Goal: Task Accomplishment & Management: Complete application form

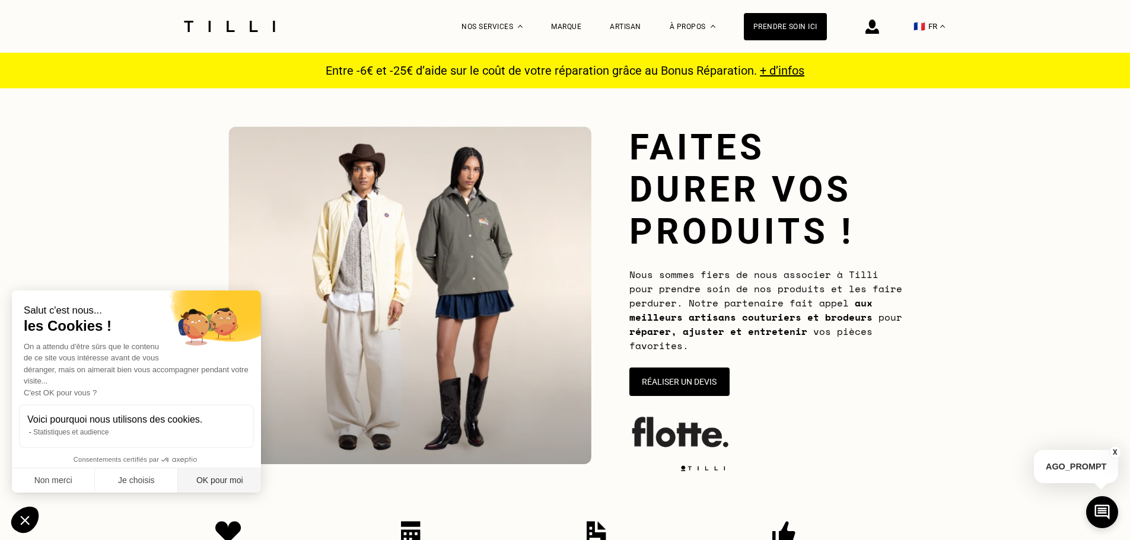
click at [233, 474] on button "OK pour moi" at bounding box center [219, 481] width 83 height 25
checkbox input "true"
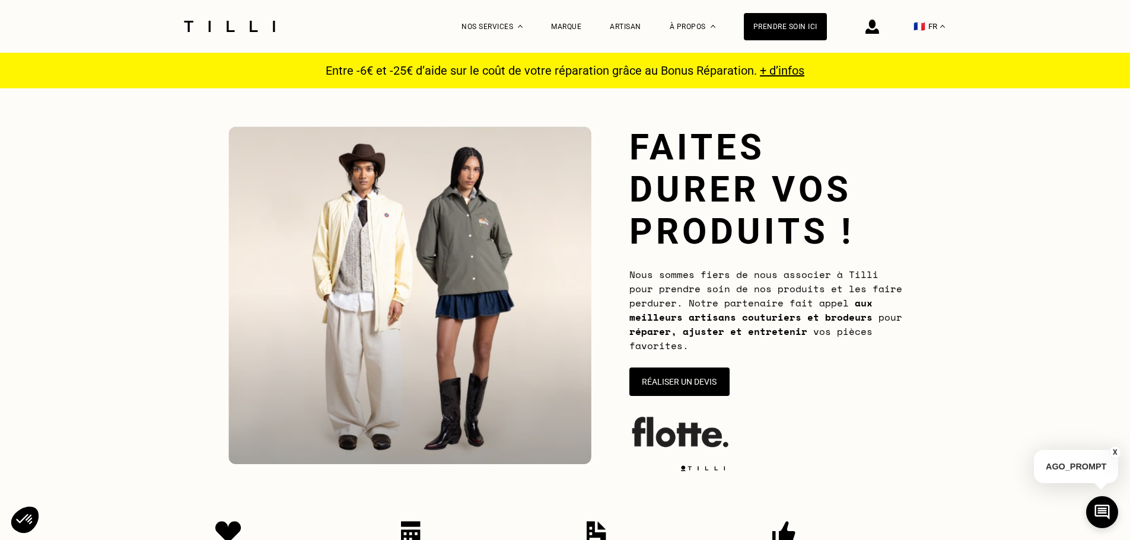
click at [879, 28] on img at bounding box center [872, 27] width 14 height 14
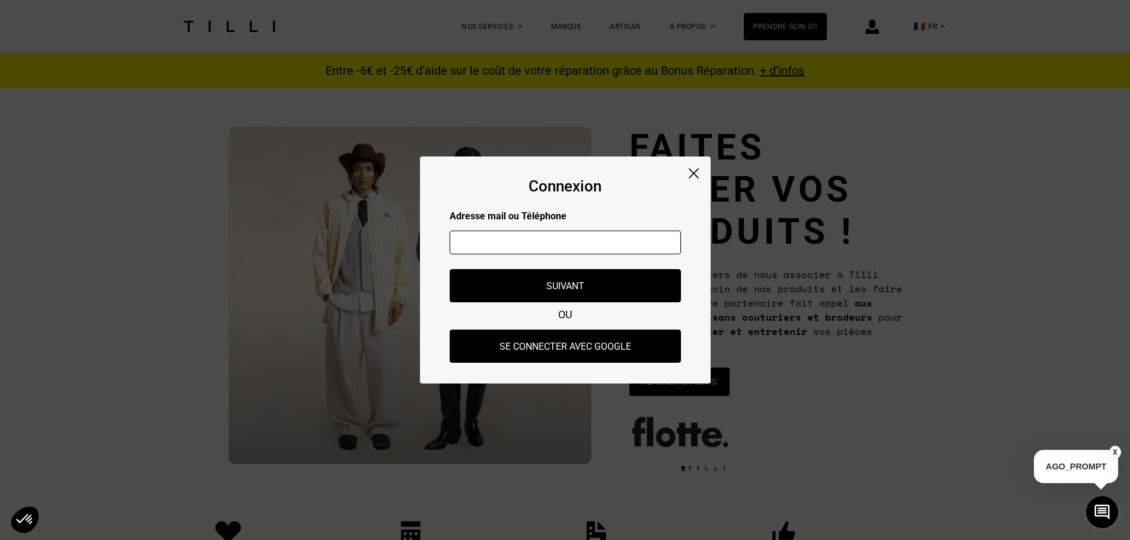
click at [695, 172] on img at bounding box center [694, 173] width 10 height 10
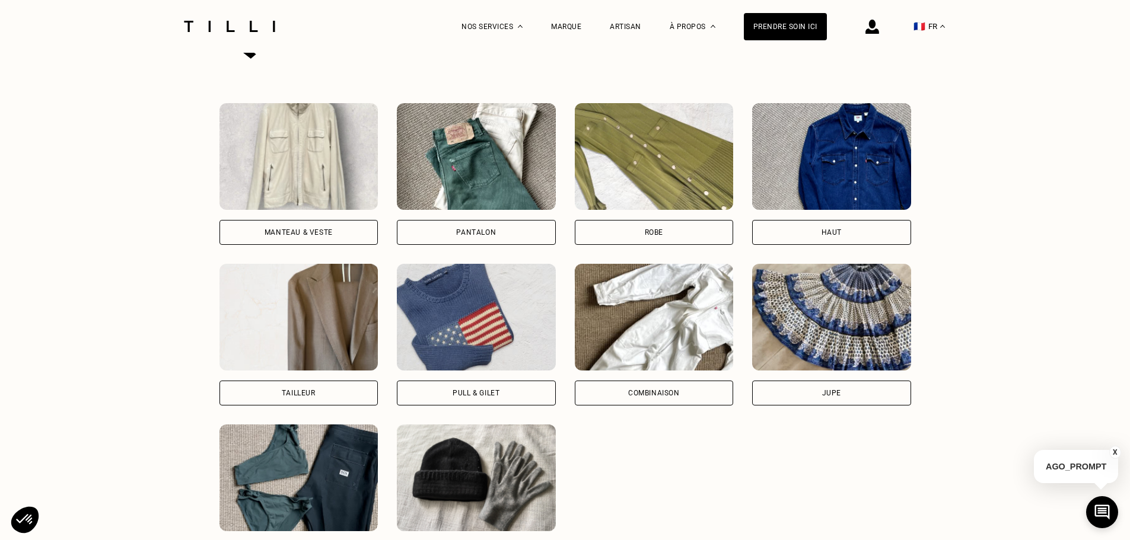
scroll to position [830, 0]
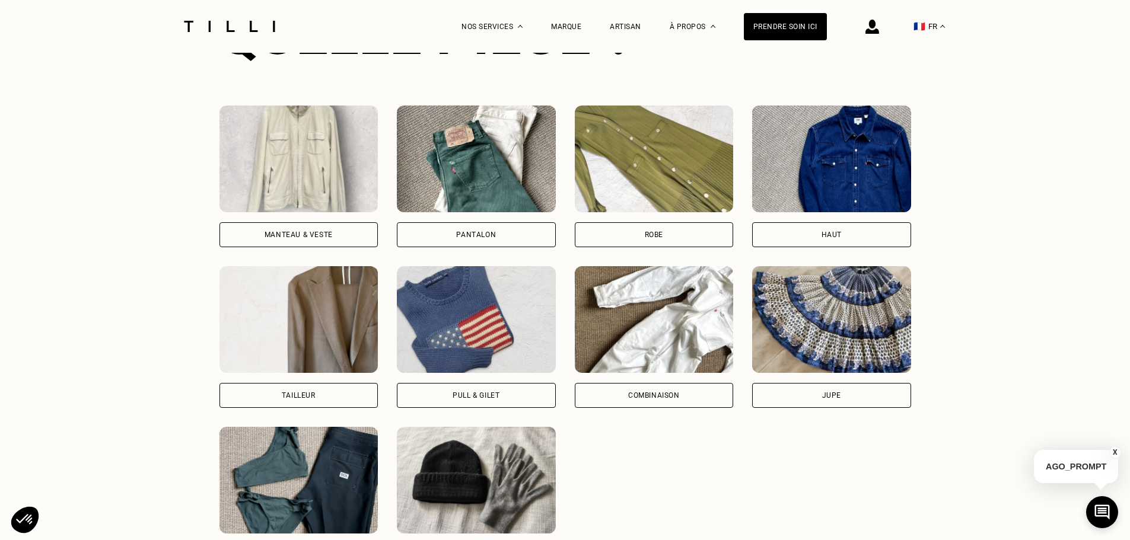
click at [299, 238] on div "Manteau & Veste" at bounding box center [298, 234] width 68 height 7
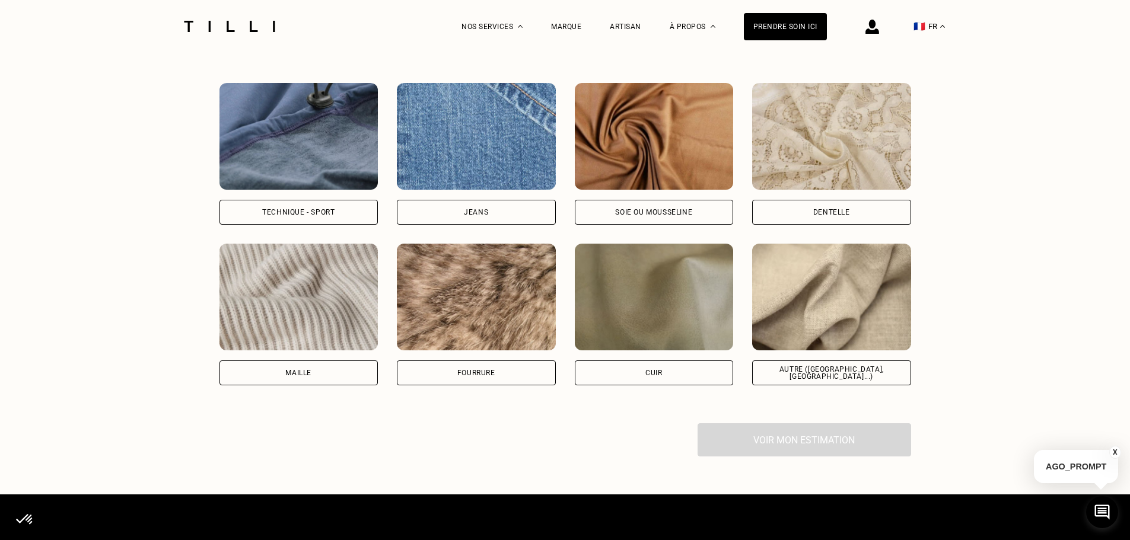
scroll to position [1546, 0]
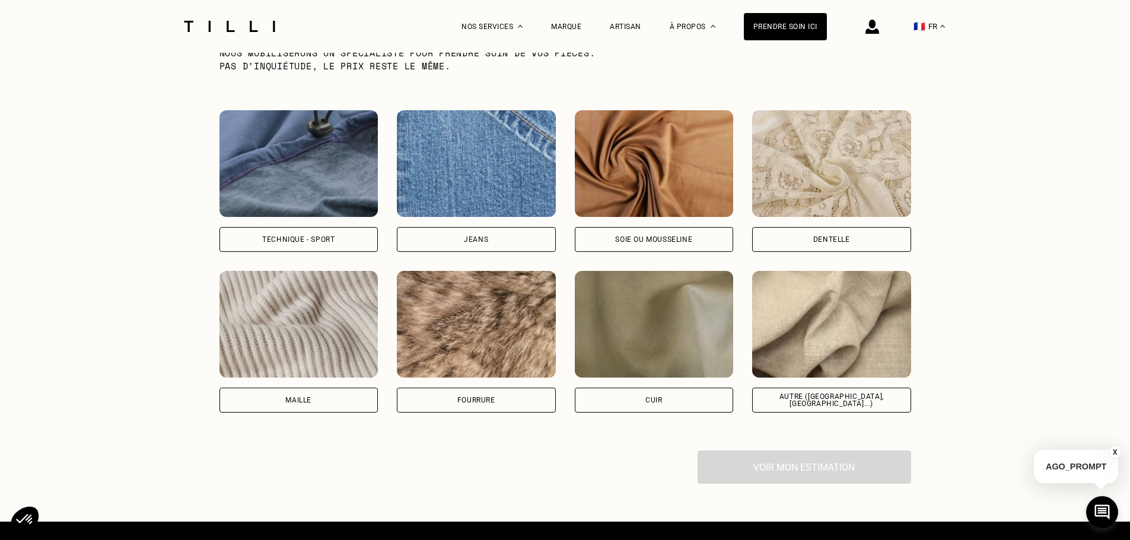
click at [322, 243] on div "Technique - Sport" at bounding box center [298, 239] width 72 height 7
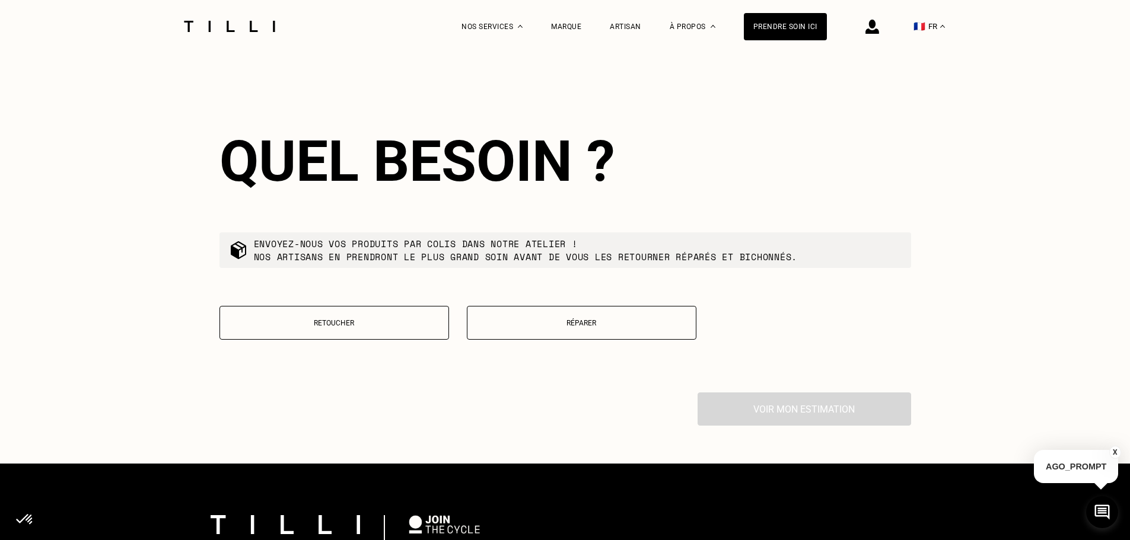
scroll to position [1930, 0]
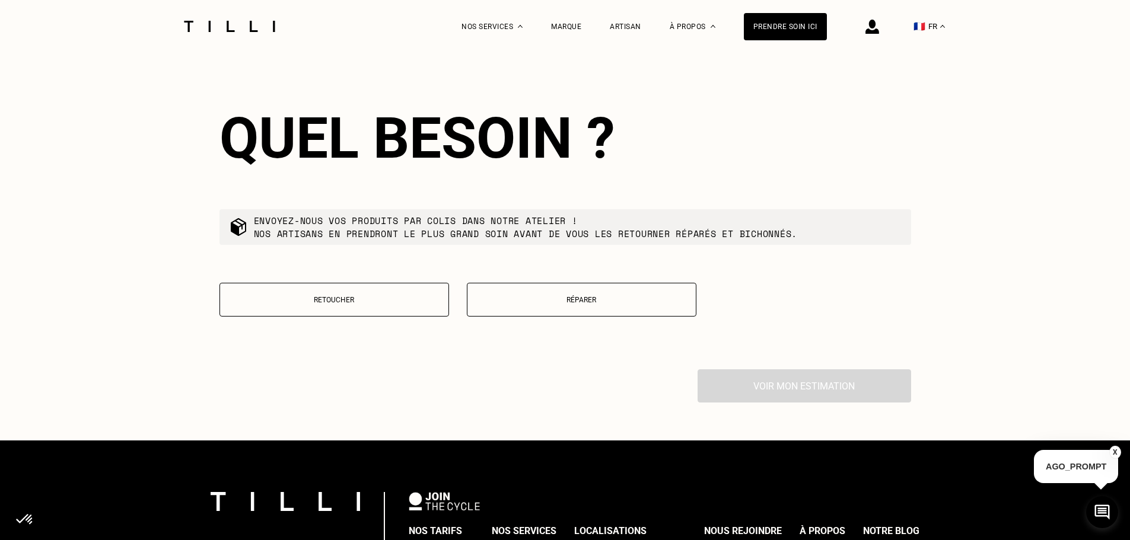
click at [575, 314] on button "Réparer" at bounding box center [582, 300] width 230 height 34
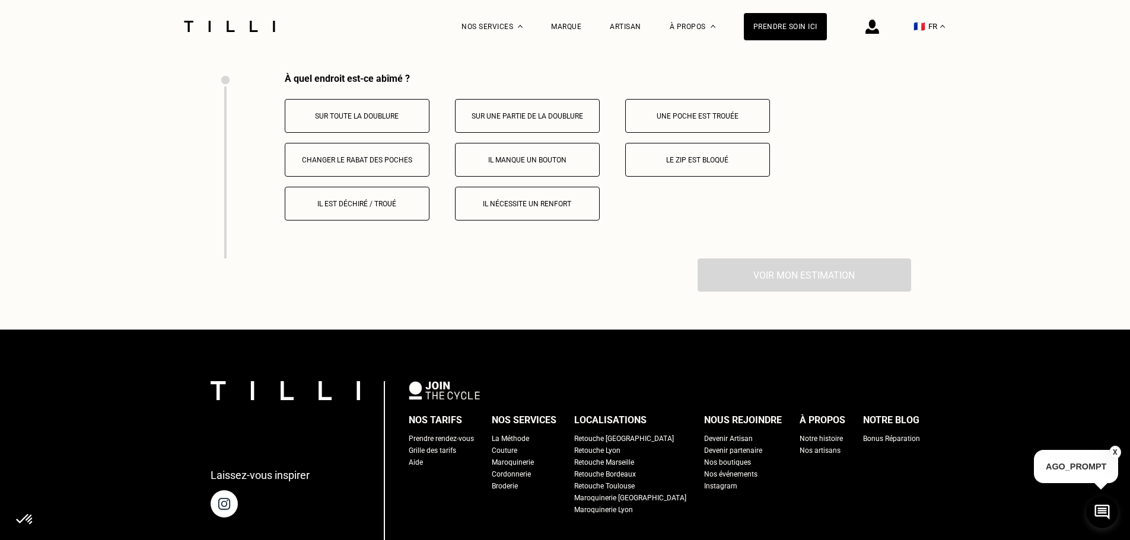
scroll to position [2234, 0]
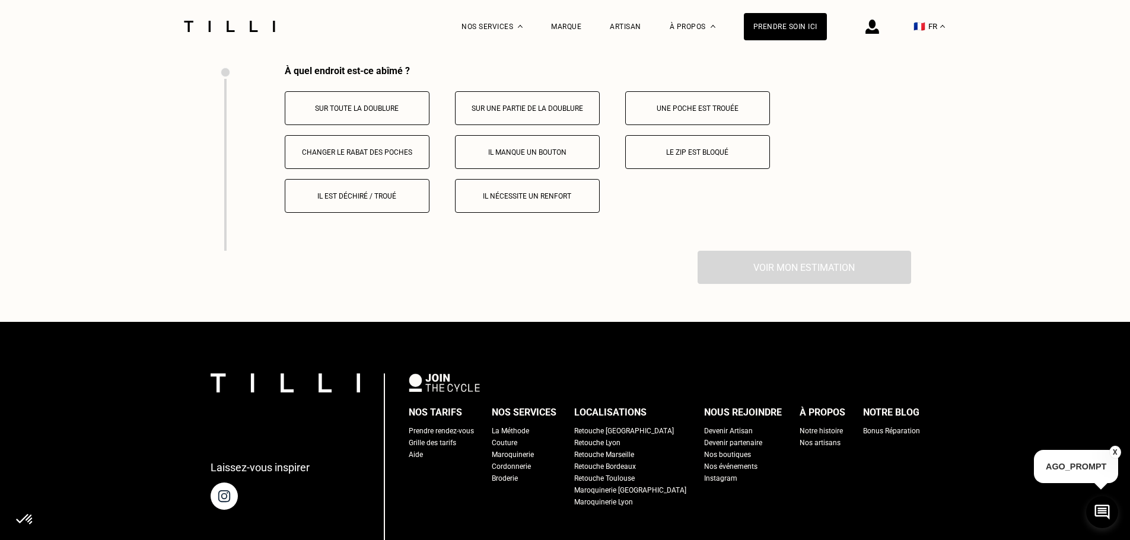
click at [709, 157] on p "Le zip est bloqué" at bounding box center [698, 152] width 132 height 8
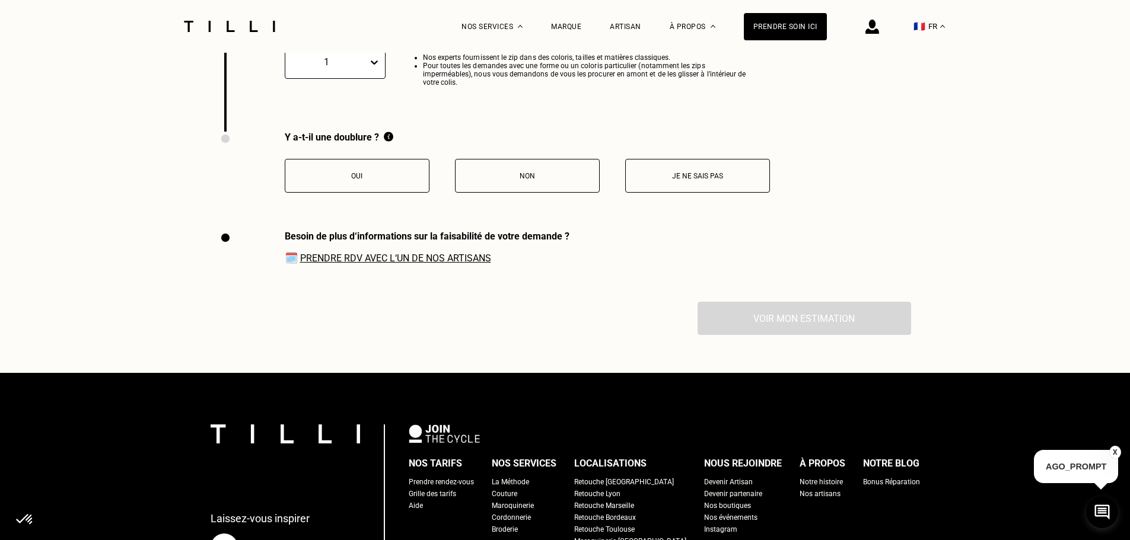
scroll to position [2479, 0]
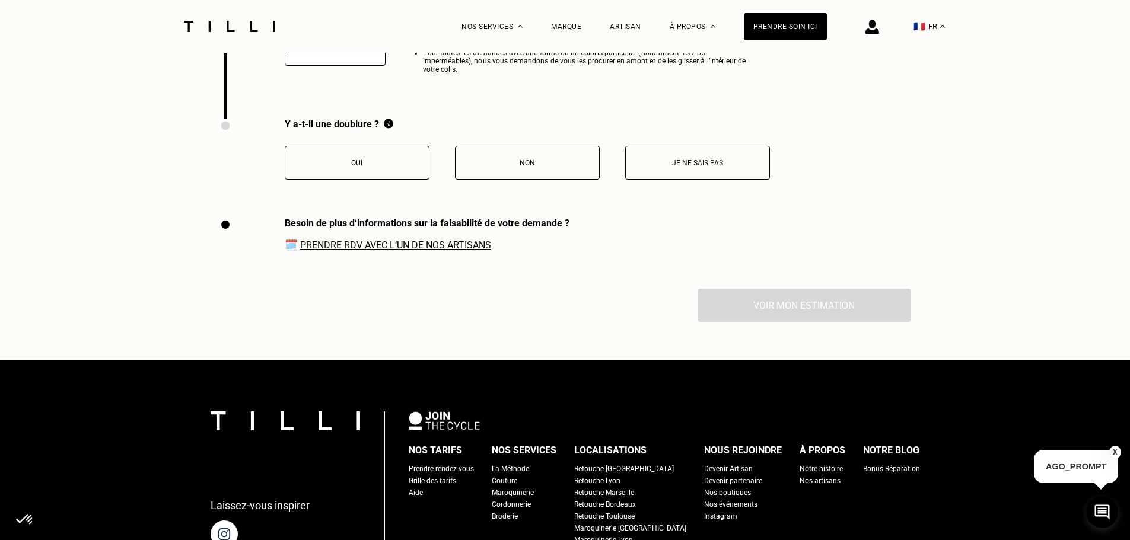
click at [360, 158] on button "Oui" at bounding box center [357, 163] width 145 height 34
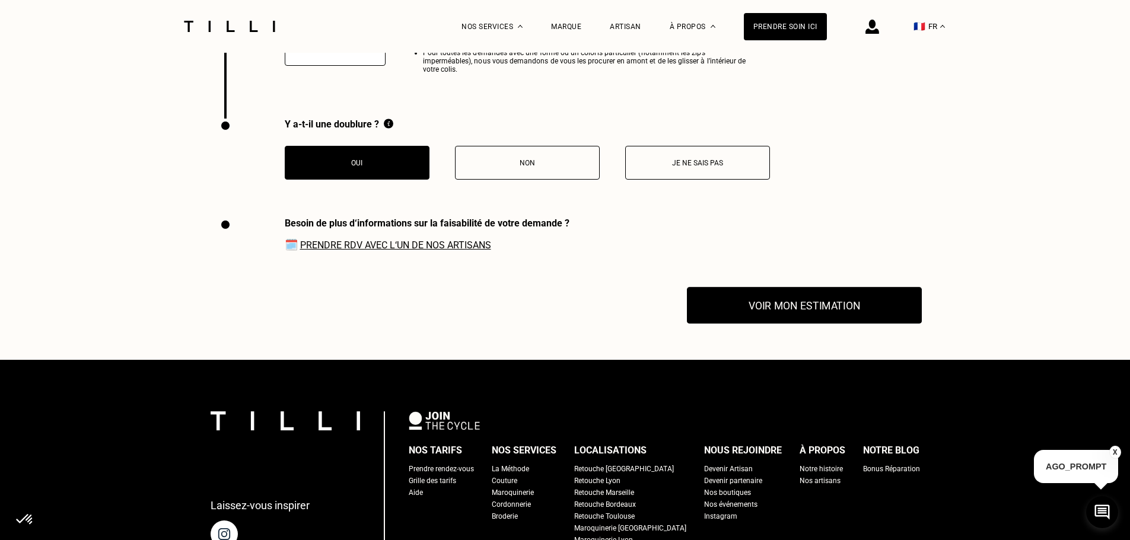
click at [753, 318] on button "Voir mon estimation" at bounding box center [804, 306] width 235 height 37
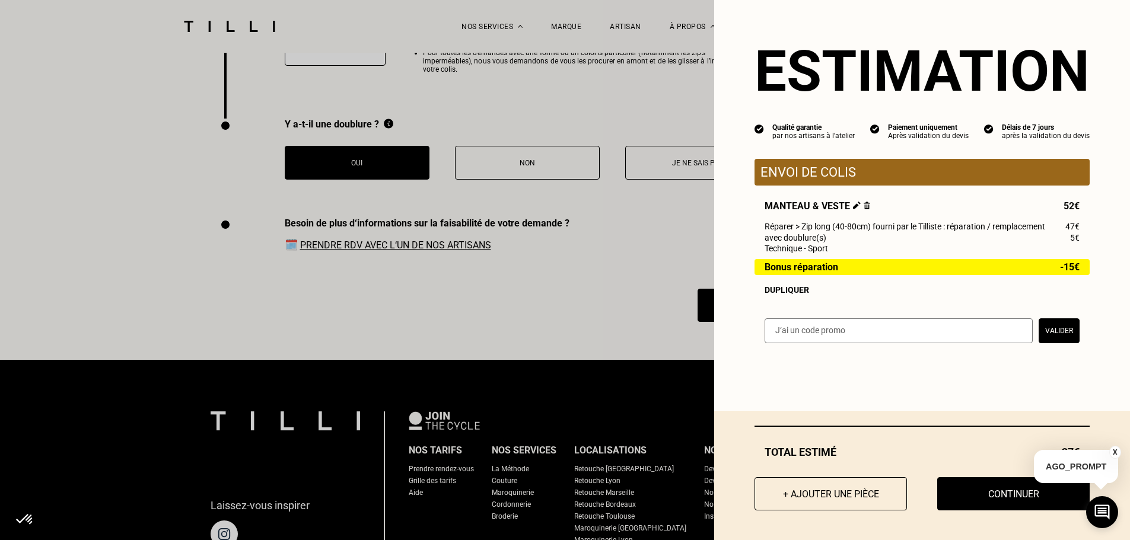
paste input "SAVFLOTTE2-00wOF9"
type input "SAVFLOTTE2-00wOF9"
click at [1054, 336] on button "Valider" at bounding box center [1058, 330] width 41 height 25
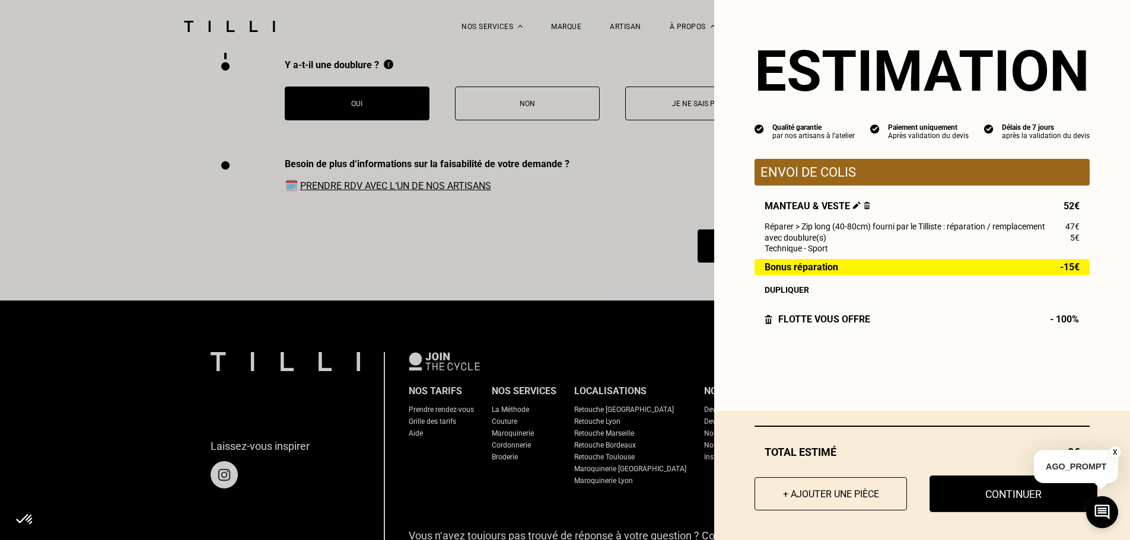
click at [983, 493] on button "Continuer" at bounding box center [1013, 494] width 168 height 37
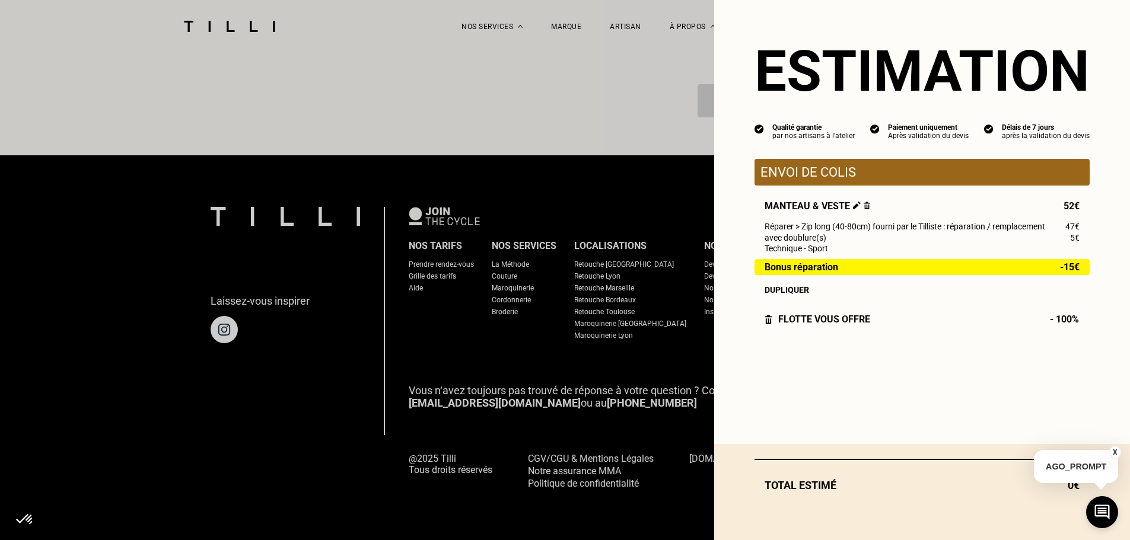
scroll to position [1036, 0]
select select "FR"
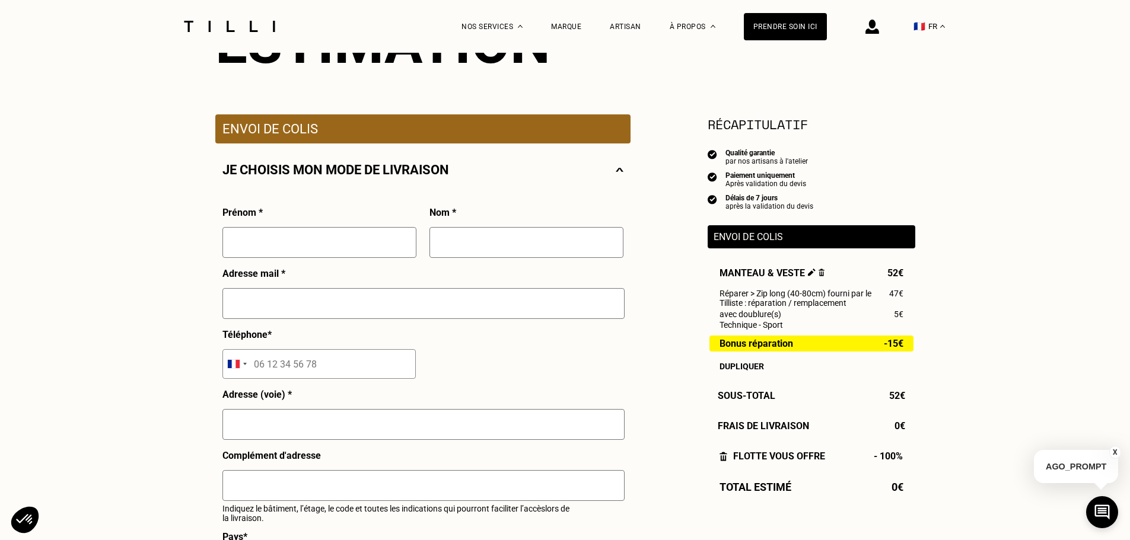
scroll to position [237, 0]
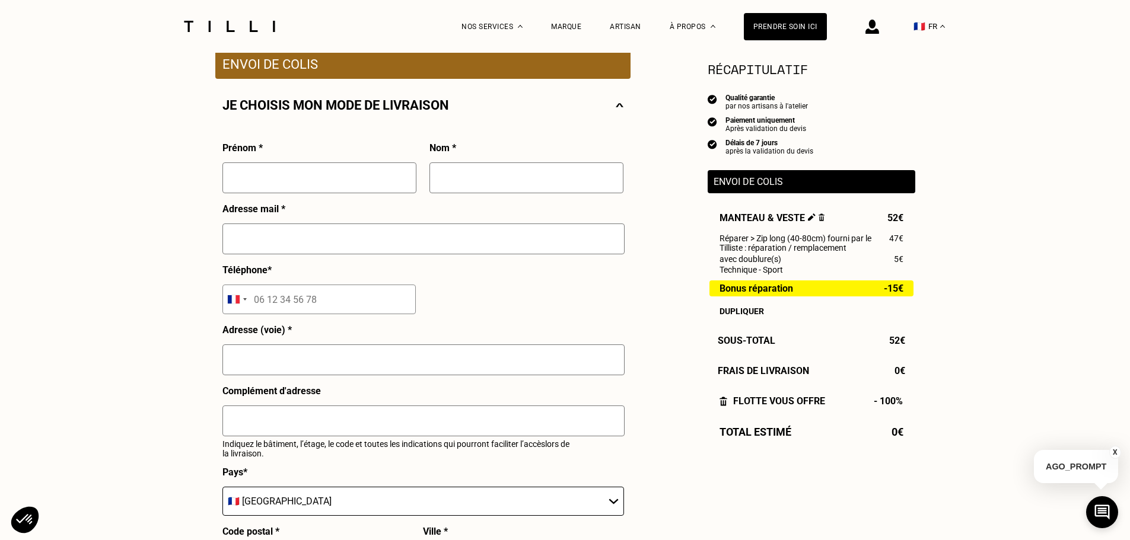
click at [307, 189] on input "text" at bounding box center [319, 177] width 194 height 31
type input "LAKE"
type input "DENIM"
type input "[EMAIL_ADDRESS][DOMAIN_NAME]"
type input "0 898 32 08 98"
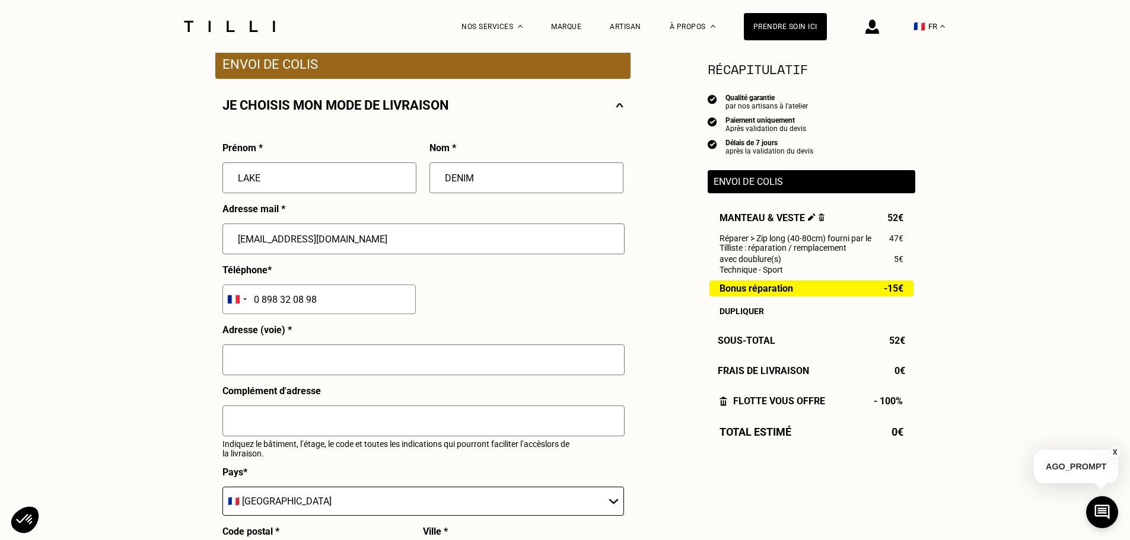
type input "Zone du lac"
type input "29290"
type input "Saint renan"
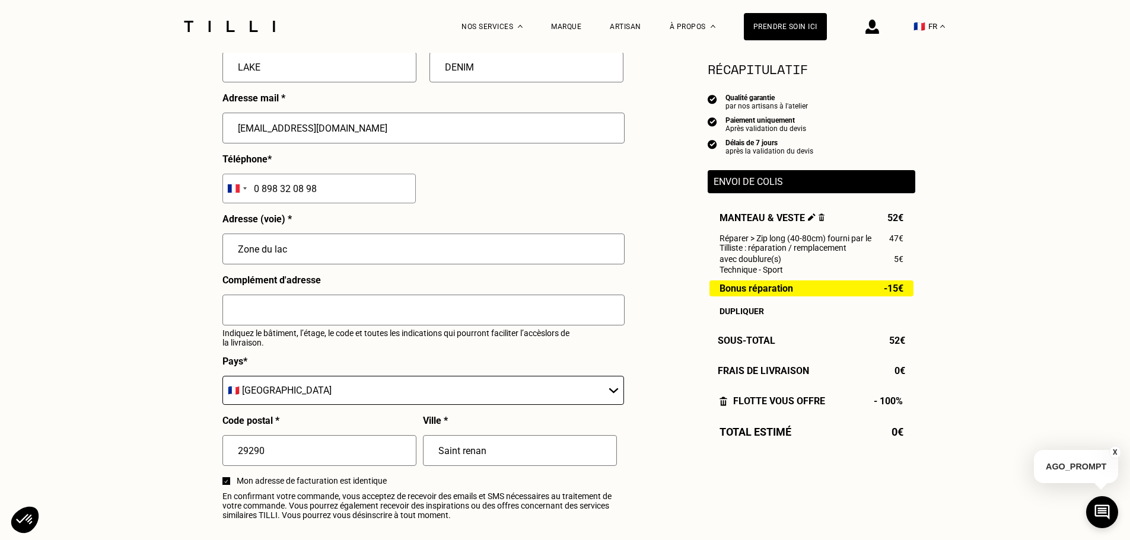
scroll to position [356, 0]
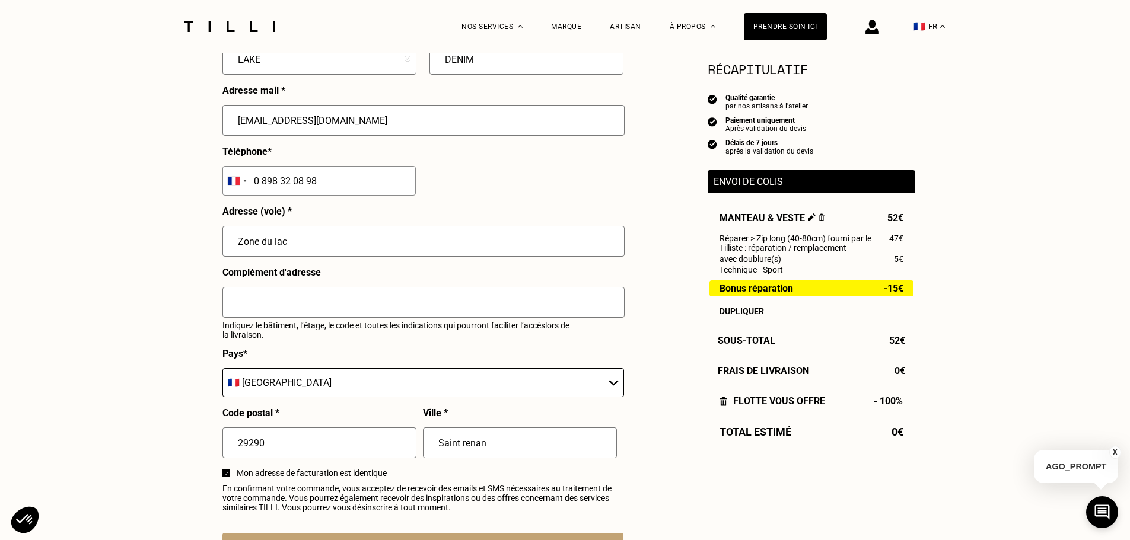
drag, startPoint x: 325, startPoint y: 186, endPoint x: 51, endPoint y: 190, distance: 274.0
click at [51, 190] on div "Besoin Estimation Confirmation Estimation Récapitulatif Qualité garantie par no…" at bounding box center [565, 297] width 1130 height 1200
type input "02 98 32 08 98"
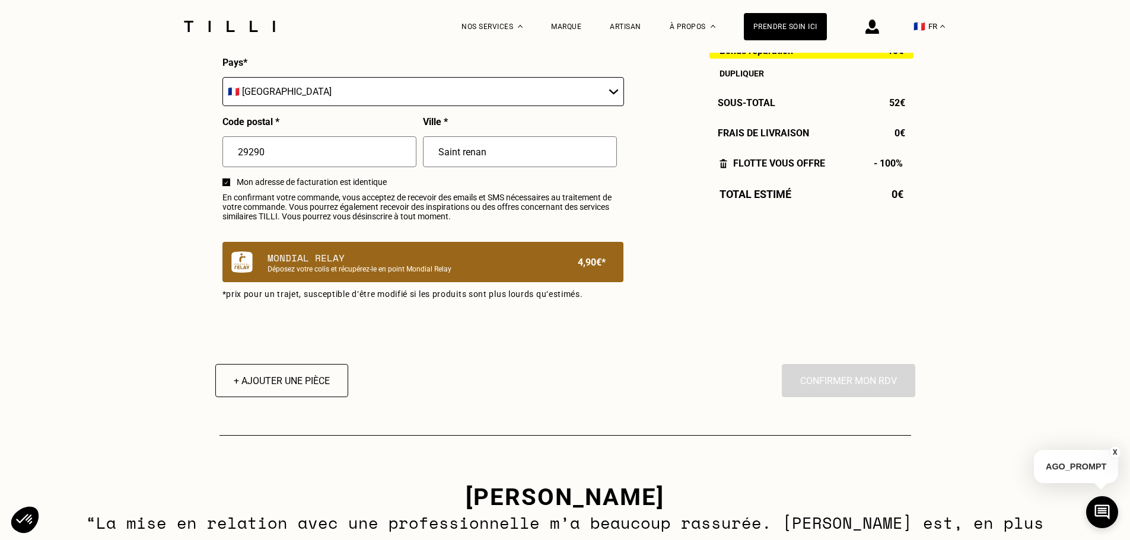
scroll to position [652, 0]
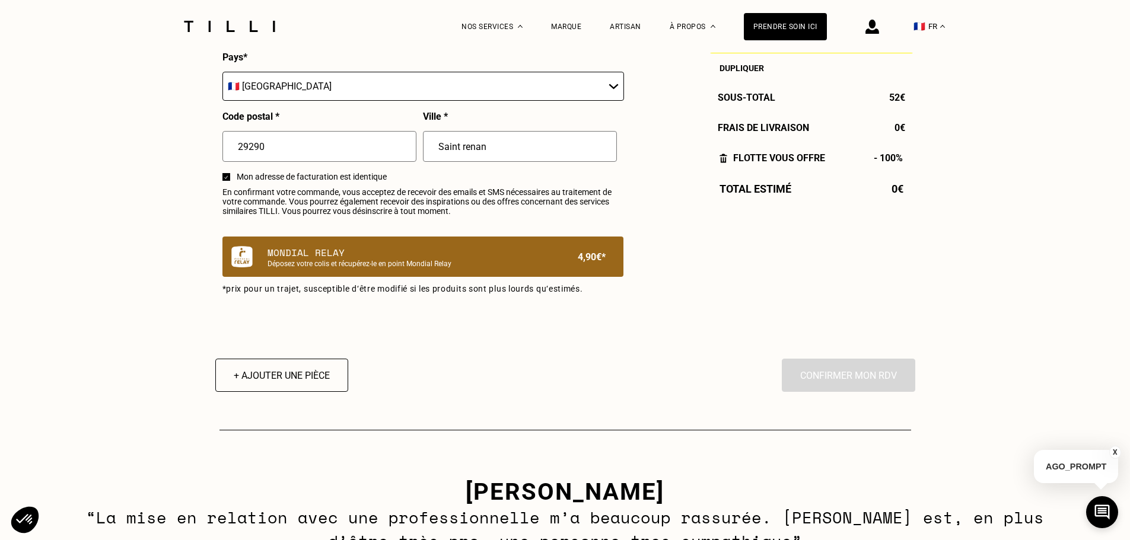
click at [317, 268] on p "Déposez votre colis et récupérez-le en point Mondial Relay" at bounding box center [402, 264] width 270 height 8
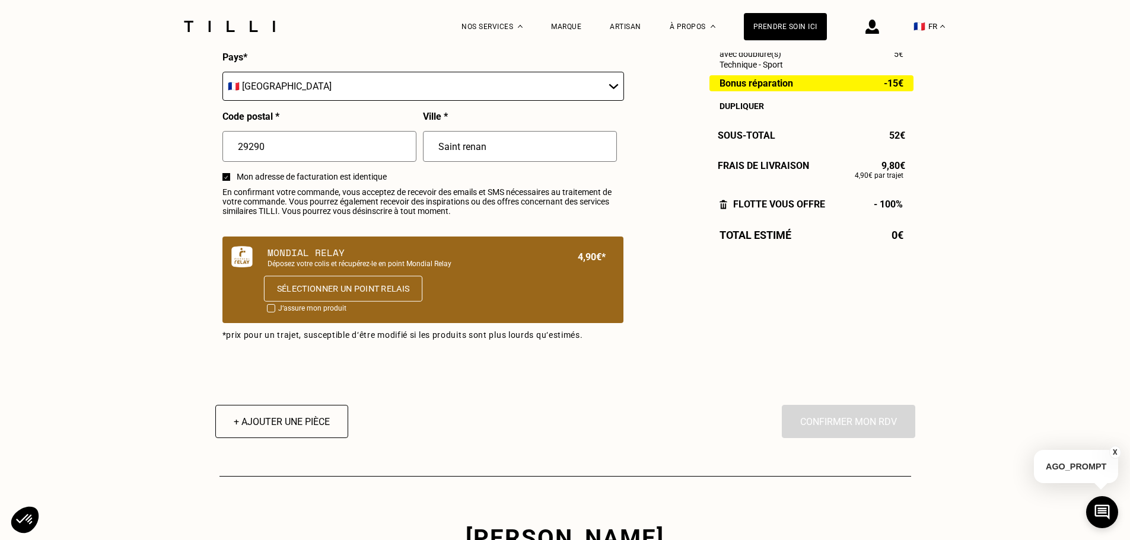
click at [326, 288] on button "Sélectionner un point relais" at bounding box center [342, 289] width 158 height 26
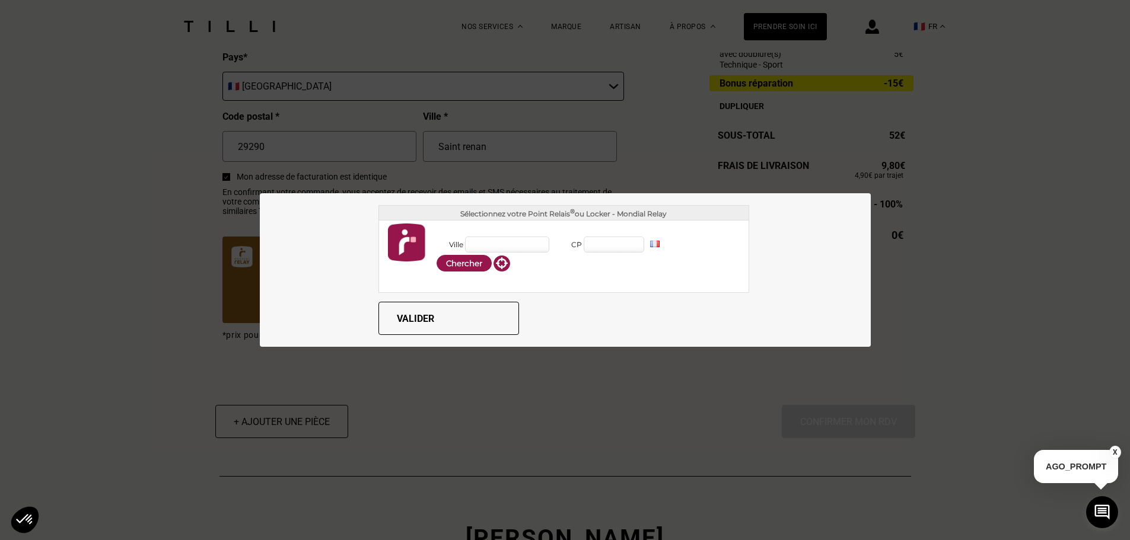
click at [465, 244] on input "Ville" at bounding box center [507, 245] width 84 height 16
click at [487, 244] on input "Ville" at bounding box center [507, 245] width 84 height 16
type input "Saint renan"
type input "29290"
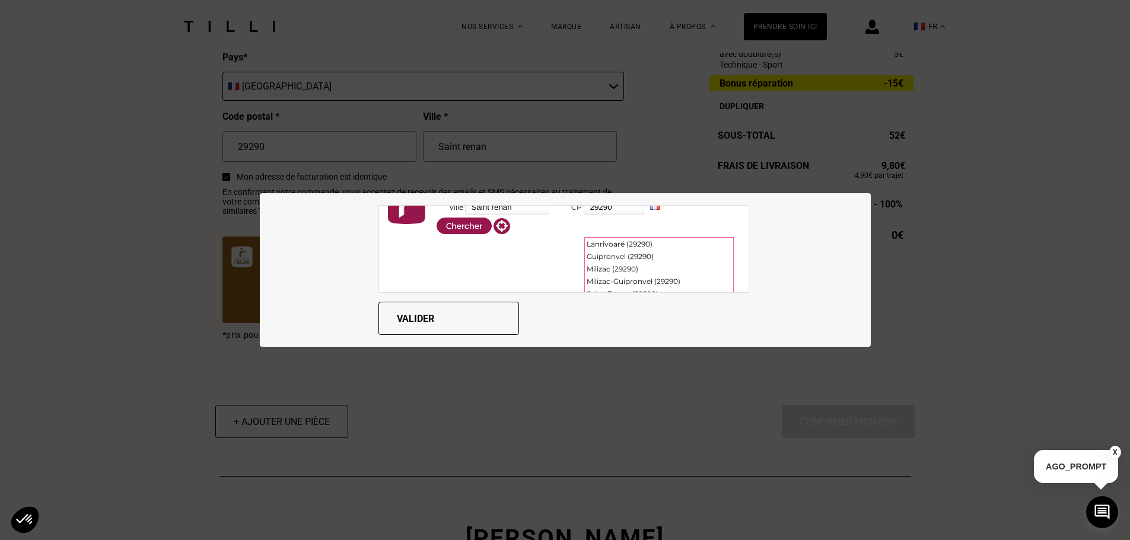
scroll to position [58, 0]
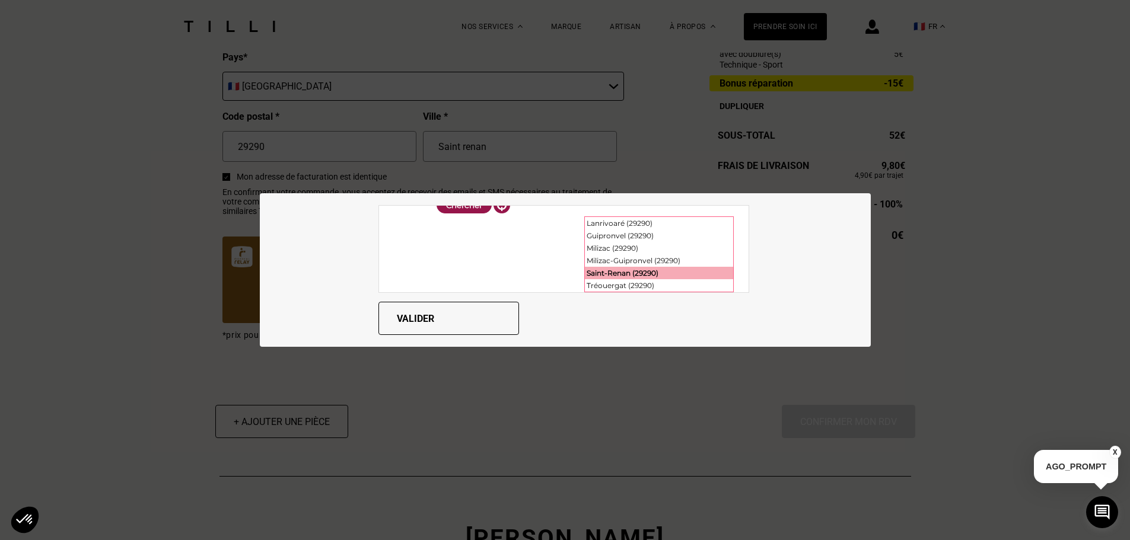
click at [598, 272] on div "Saint-Renan (29290)" at bounding box center [659, 273] width 148 height 12
type input "Saint-Renan"
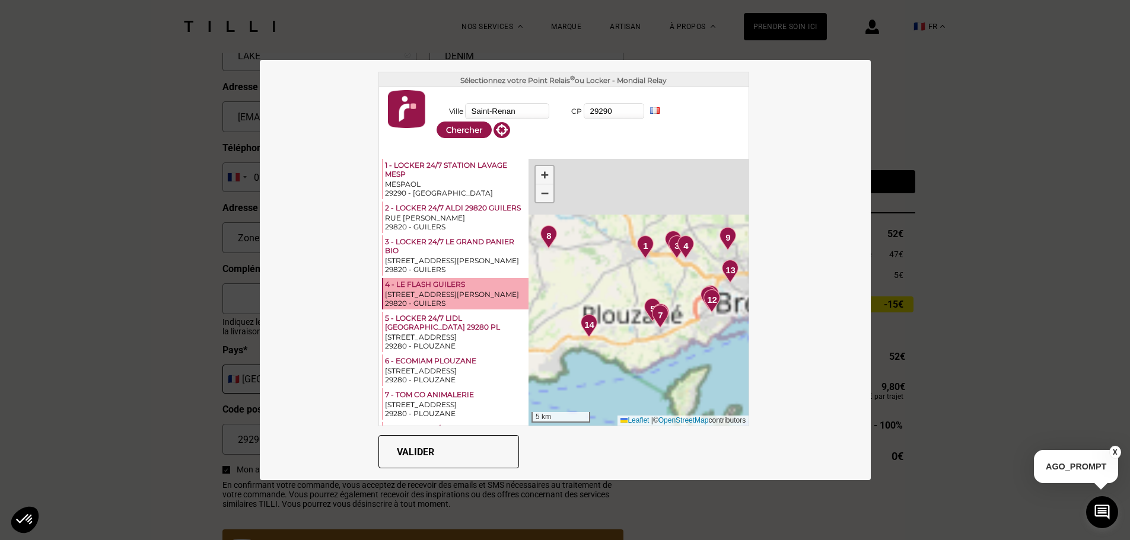
scroll to position [356, 0]
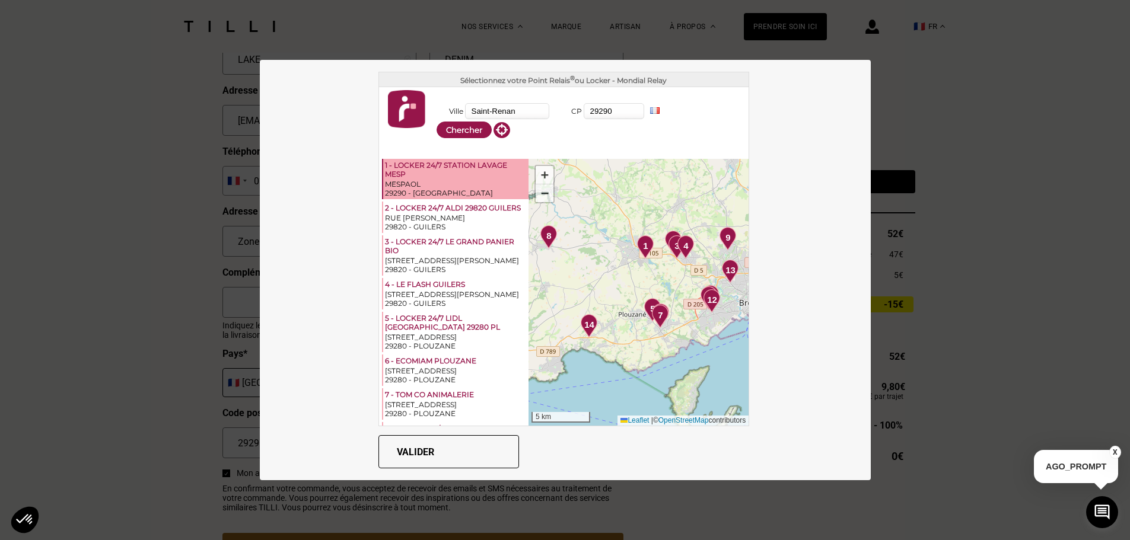
click at [434, 167] on div "1 - LOCKER 24/7 STATION LAVAGE MESP" at bounding box center [456, 170] width 142 height 19
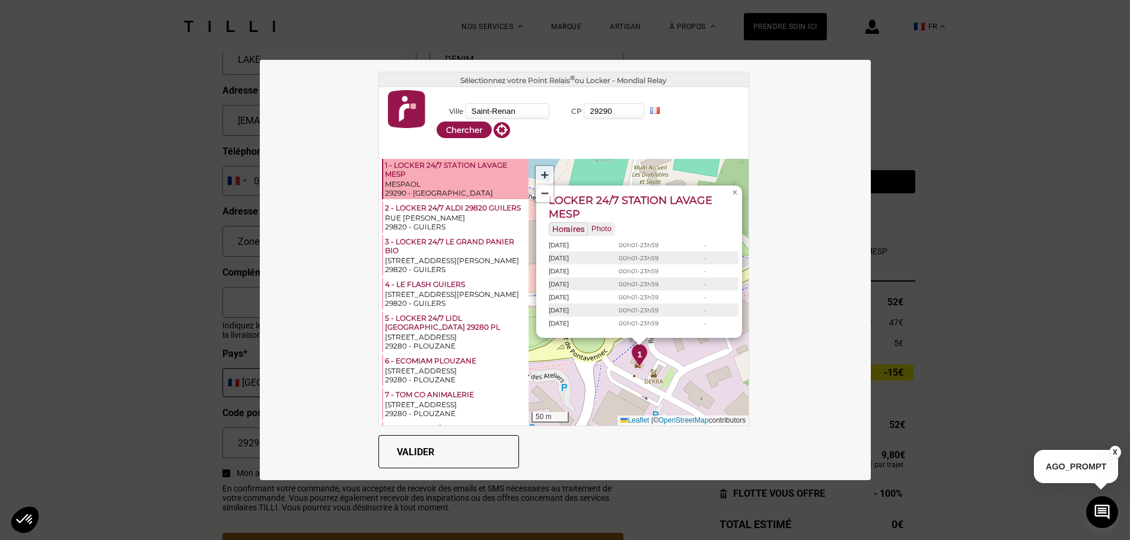
click at [413, 452] on button "Valider" at bounding box center [448, 451] width 141 height 33
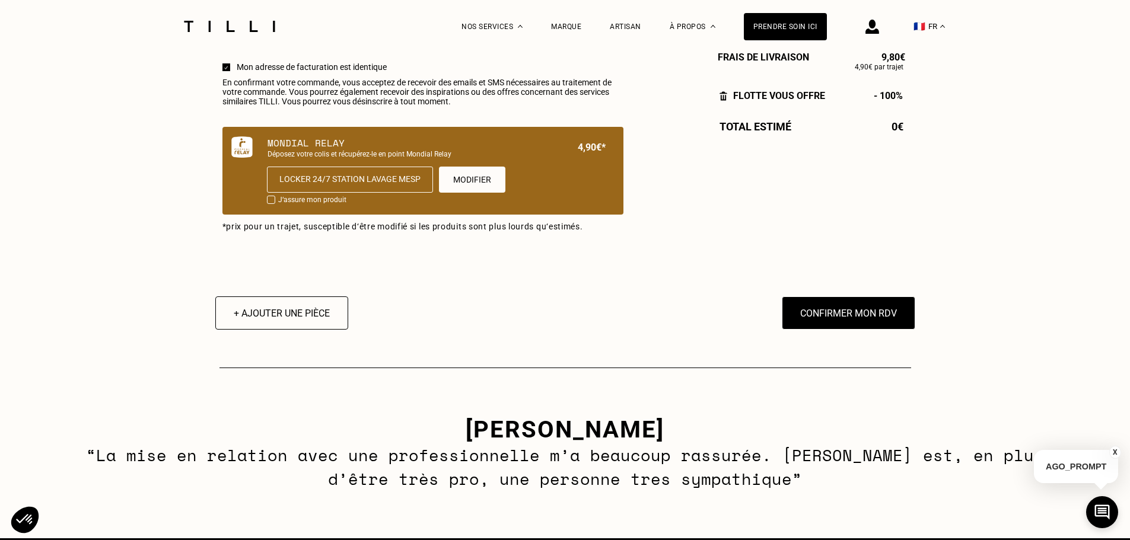
scroll to position [771, 0]
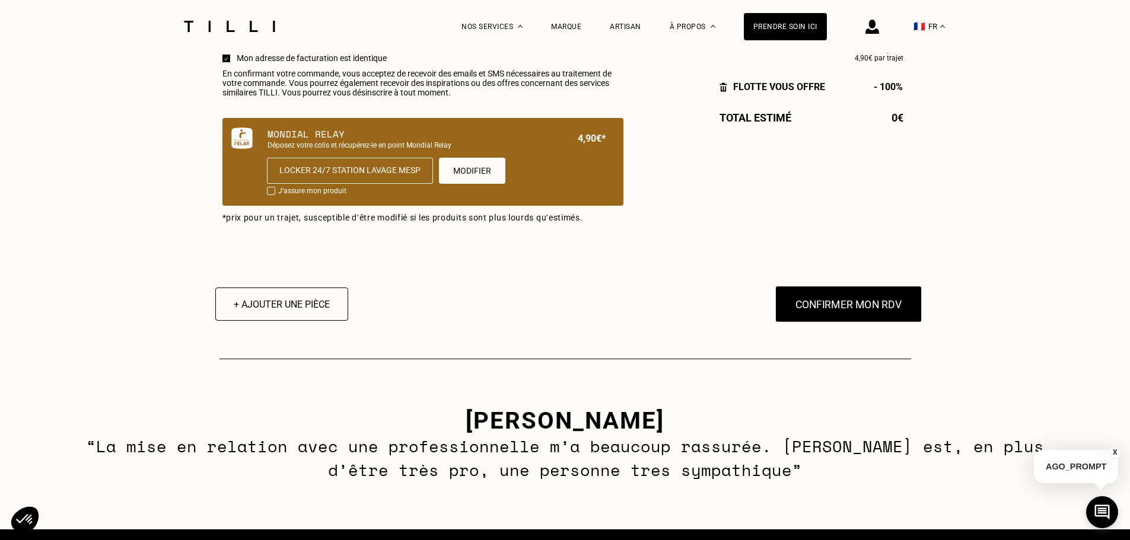
click at [840, 307] on button "Confirmer mon RDV" at bounding box center [848, 304] width 147 height 37
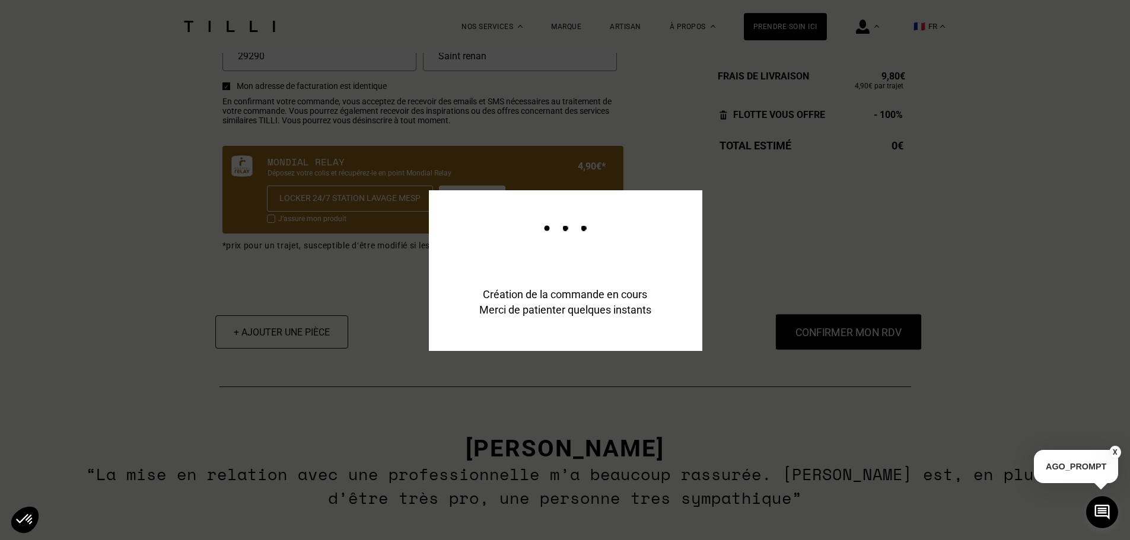
scroll to position [800, 0]
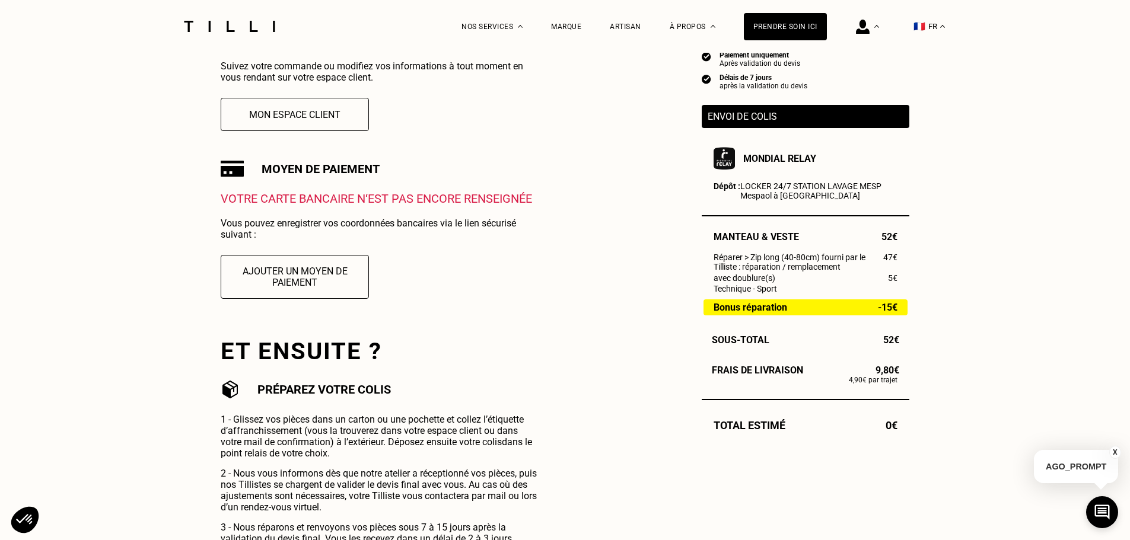
scroll to position [119, 0]
